Goal: Transaction & Acquisition: Purchase product/service

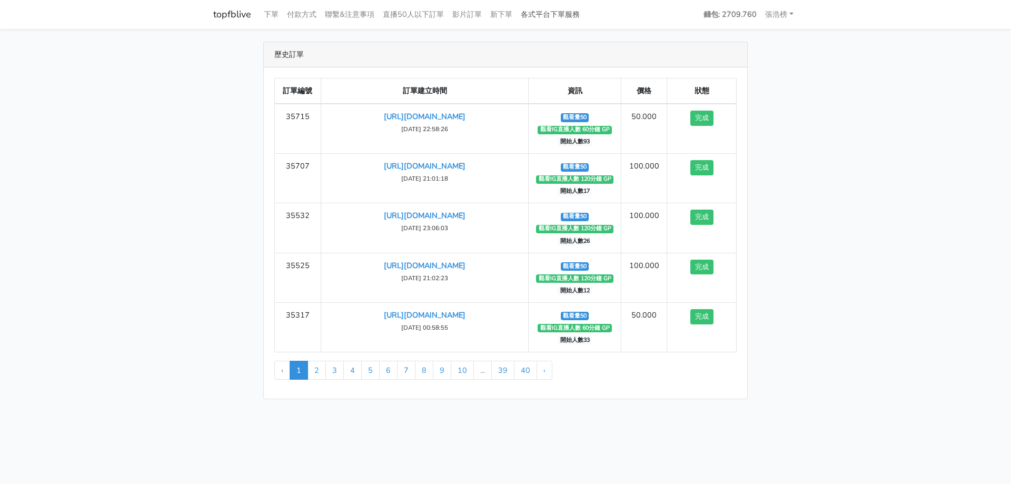
click at [568, 13] on link "各式平台下單服務" at bounding box center [549, 14] width 67 height 21
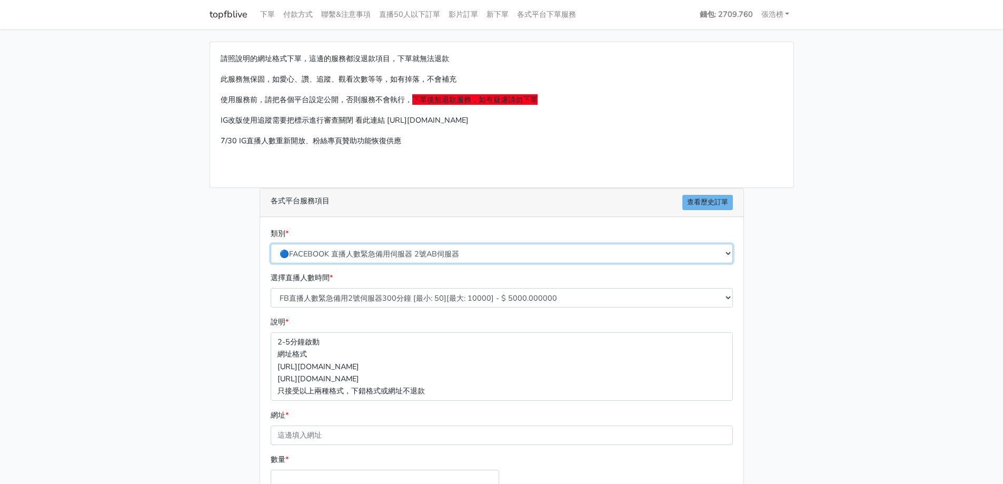
click at [373, 256] on select "🔵FACEBOOK 直播人數緊急備用伺服器 2號AB伺服器 🔵FACEBOOK 網軍專用貼文留言 安全保密 🔵9/30 FACEBOOK 直播人數緩慢進場緩慢…" at bounding box center [502, 253] width 462 height 19
select select "🌕IG直播人數"
click at [271, 244] on select "🔵FACEBOOK 直播人數緊急備用伺服器 2號AB伺服器 🔵FACEBOOK 網軍專用貼文留言 安全保密 🔵9/30 FACEBOOK 直播人數緩慢進場緩慢…" at bounding box center [502, 253] width 462 height 19
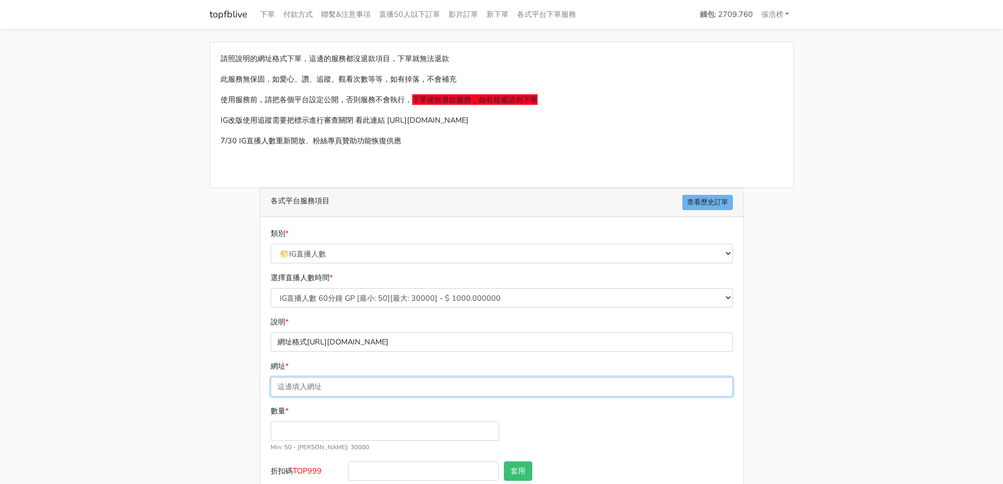
click at [310, 384] on input "網址 *" at bounding box center [502, 386] width 462 height 19
type input "[URL][DOMAIN_NAME]"
click at [305, 435] on input "數量 *" at bounding box center [385, 430] width 228 height 19
type input "50"
type input "50.000"
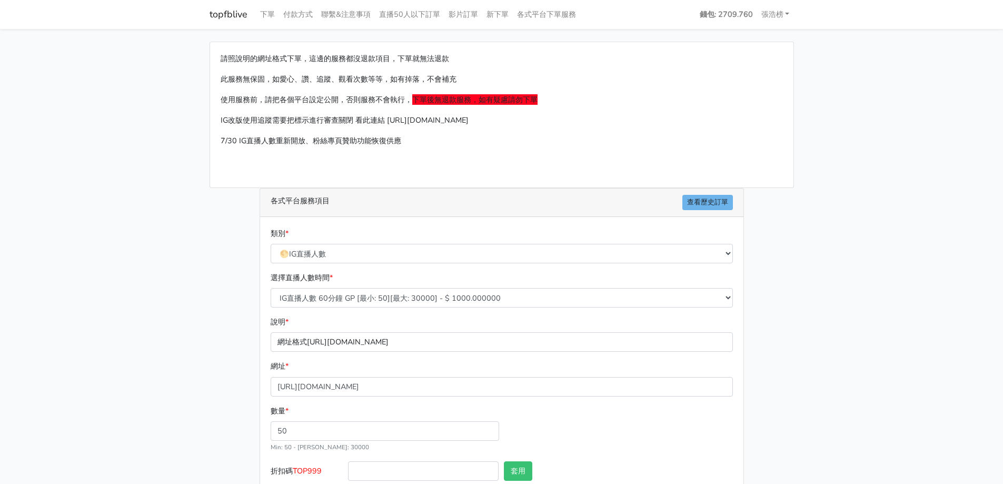
click at [213, 365] on div "請照說明的網址格式下單，這邊的服務都沒退款項目，下單就無法退款 此服務無保固，如愛心、讚、追蹤、觀看次數等等，如有掉落，不會補充 使用服務前，請把各個平台設定…" at bounding box center [502, 288] width 600 height 493
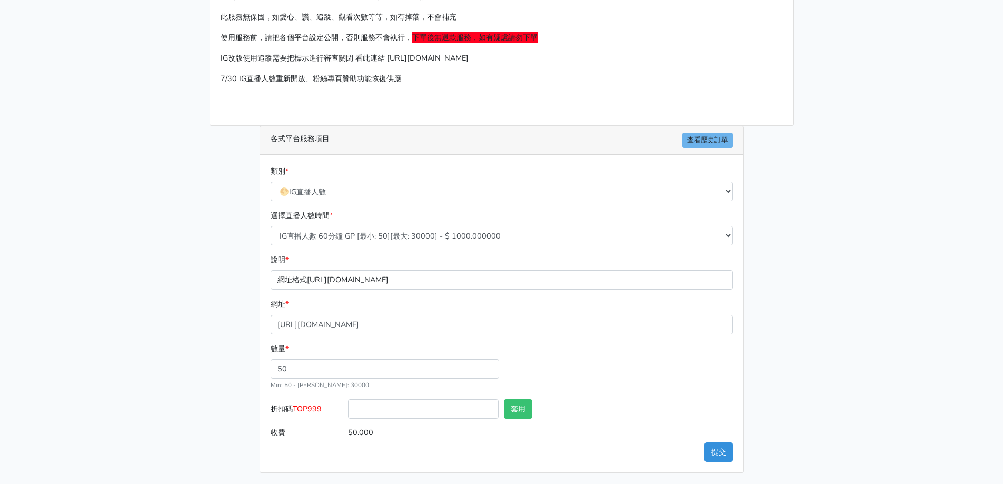
scroll to position [64, 0]
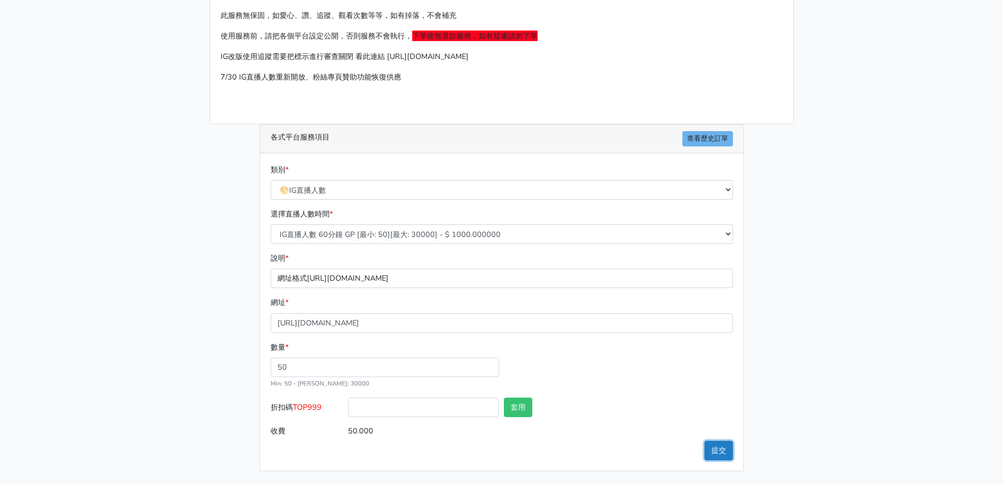
click at [720, 446] on button "提交" at bounding box center [718, 450] width 28 height 19
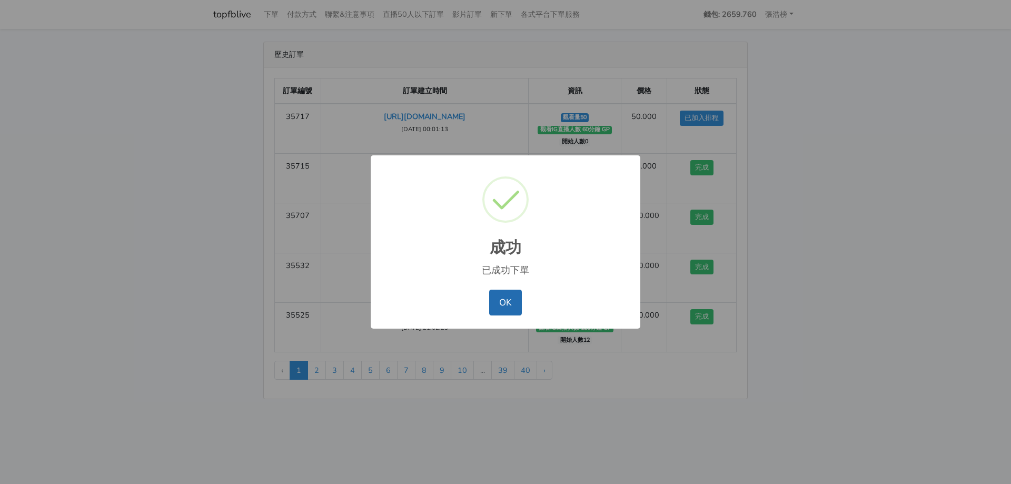
click at [512, 304] on button "OK" at bounding box center [505, 302] width 32 height 25
